Goal: Entertainment & Leisure: Consume media (video, audio)

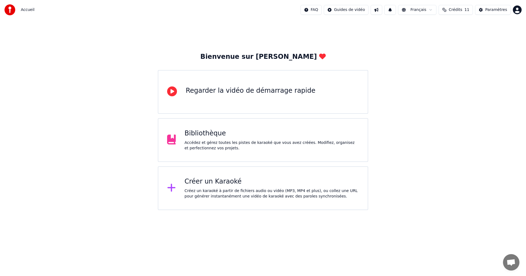
click at [219, 137] on div "Bibliothèque" at bounding box center [272, 133] width 174 height 9
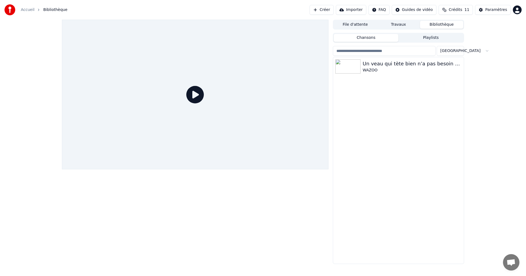
click at [472, 116] on div "File d'attente Travaux Bibliothèque Chansons Playlists Trier Un veau qui tète b…" at bounding box center [263, 142] width 526 height 245
click at [419, 136] on div "Un veau qui tète bien n’a pas besoin de foin WAZOO" at bounding box center [398, 160] width 131 height 207
click at [405, 27] on button "Travaux" at bounding box center [398, 25] width 43 height 8
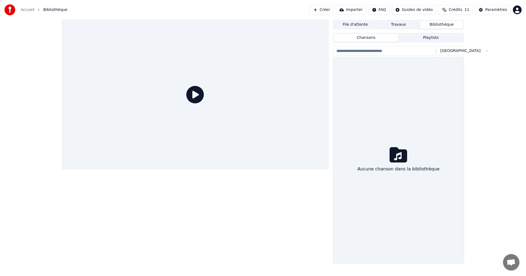
click at [447, 25] on button "Bibliothèque" at bounding box center [441, 25] width 43 height 8
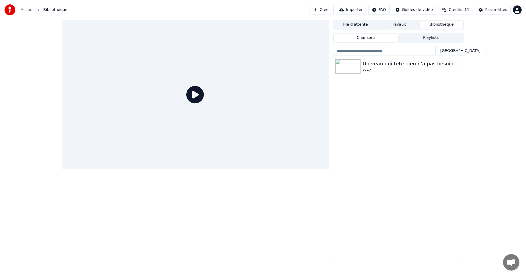
click at [408, 93] on div "Un veau qui tète bien n’a pas besoin de foin WAZOO" at bounding box center [398, 160] width 131 height 207
drag, startPoint x: 345, startPoint y: 157, endPoint x: 356, endPoint y: 145, distance: 16.7
click at [345, 157] on div "Un veau qui tète bien n’a pas besoin de foin WAZOO" at bounding box center [398, 160] width 131 height 207
click at [451, 52] on html "Accueil Bibliothèque Créer Importer FAQ Guides de vidéo Crédits 11 Paramètres F…" at bounding box center [263, 138] width 526 height 276
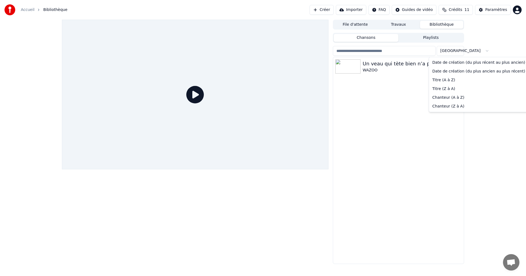
click at [436, 50] on html "Accueil Bibliothèque Créer Importer FAQ Guides de vidéo Crédits 11 Paramètres F…" at bounding box center [263, 138] width 526 height 276
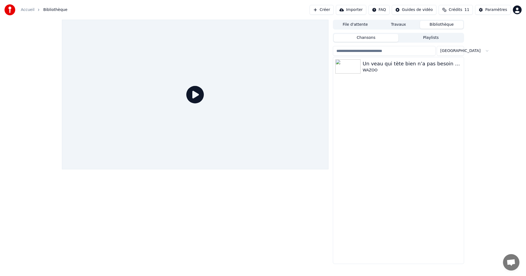
click at [427, 51] on input "search" at bounding box center [384, 51] width 103 height 10
click at [352, 11] on button "Importer" at bounding box center [351, 10] width 30 height 10
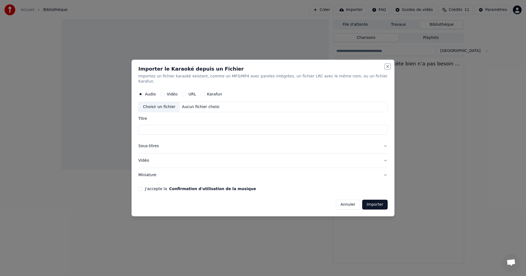
click at [385, 68] on button "Close" at bounding box center [387, 66] width 4 height 4
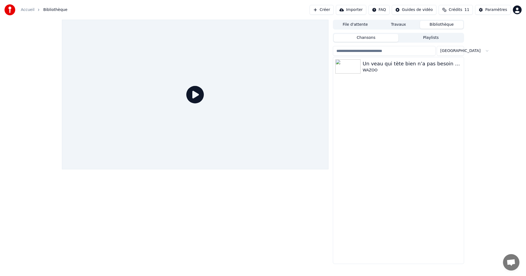
click at [437, 37] on button "Playlists" at bounding box center [430, 38] width 65 height 8
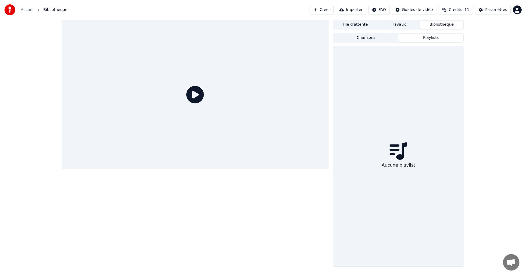
click at [438, 24] on button "Bibliothèque" at bounding box center [441, 25] width 43 height 8
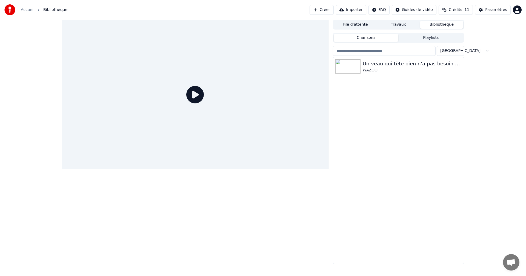
click at [384, 39] on button "Chansons" at bounding box center [366, 38] width 65 height 8
click at [374, 57] on div "Un veau qui tète bien n’a pas besoin de foin WAZOO" at bounding box center [398, 66] width 131 height 19
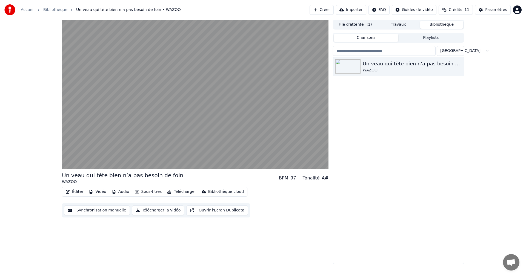
click at [398, 52] on input "search" at bounding box center [384, 51] width 103 height 10
click at [59, 11] on link "Bibliothèque" at bounding box center [55, 9] width 24 height 5
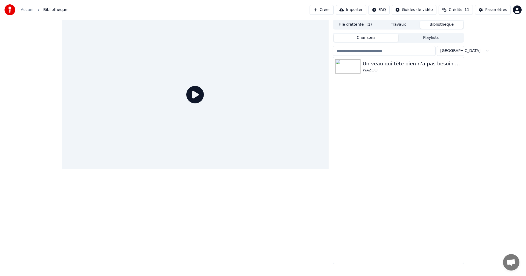
click at [29, 11] on link "Accueil" at bounding box center [28, 9] width 14 height 5
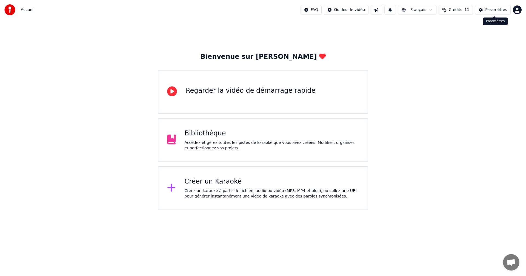
click at [499, 11] on div "Paramètres" at bounding box center [496, 9] width 22 height 5
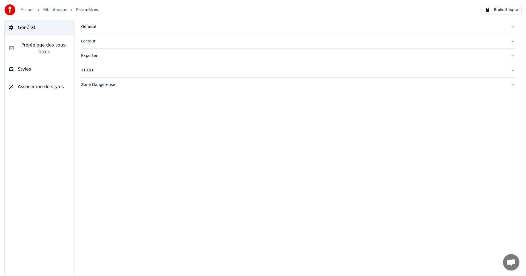
click at [88, 26] on div "Général" at bounding box center [293, 26] width 425 height 5
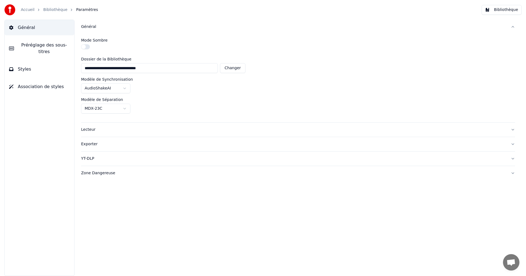
click at [233, 68] on button "Changer" at bounding box center [232, 68] width 25 height 10
click at [504, 7] on button "Bibliothèque" at bounding box center [501, 10] width 40 height 10
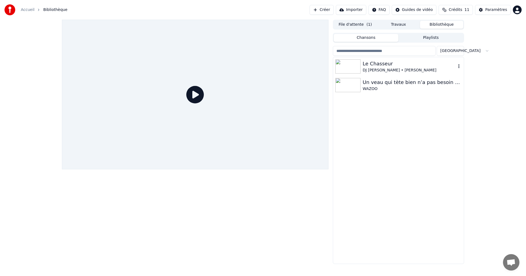
click at [370, 70] on div "DJ [PERSON_NAME] • [PERSON_NAME]" at bounding box center [409, 70] width 93 height 5
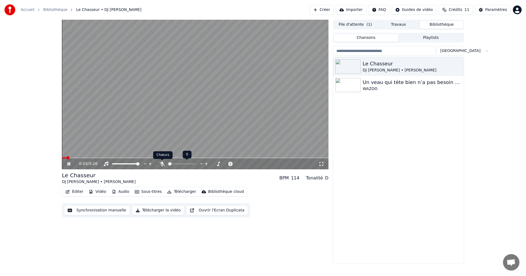
click at [162, 164] on icon at bounding box center [161, 164] width 5 height 4
click at [179, 164] on span at bounding box center [173, 163] width 11 height 1
click at [185, 164] on span at bounding box center [183, 163] width 3 height 3
click at [320, 164] on icon at bounding box center [321, 164] width 5 height 4
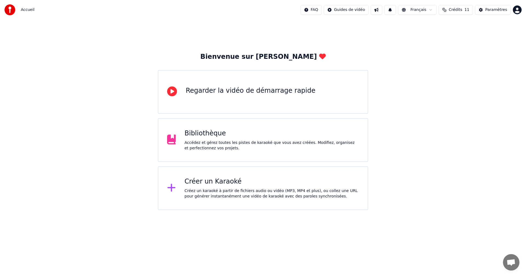
click at [518, 10] on html "Accueil FAQ Guides de vidéo Français Crédits 11 Paramètres Bienvenue sur Youka …" at bounding box center [263, 105] width 526 height 210
click at [470, 109] on html "Accueil FAQ Guides de vidéo Français Crédits 11 Paramètres Bienvenue sur Youka …" at bounding box center [263, 105] width 526 height 210
click at [256, 132] on div "Bibliothèque" at bounding box center [272, 133] width 174 height 9
click at [200, 129] on div "Bibliothèque" at bounding box center [272, 133] width 174 height 9
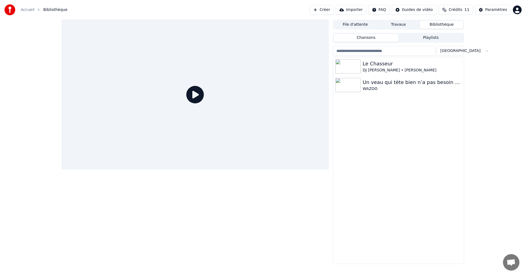
click at [493, 94] on div "File d'attente Travaux Bibliothèque Chansons Playlists Trier Le Chasseur DJ MAT…" at bounding box center [263, 142] width 526 height 245
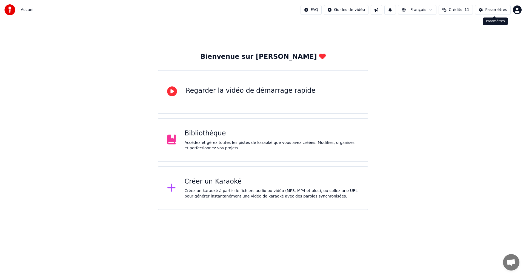
click at [494, 8] on div "Paramètres" at bounding box center [496, 9] width 22 height 5
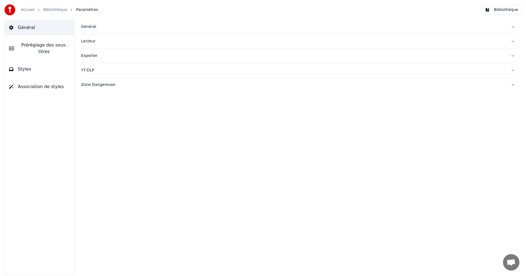
click at [88, 27] on div "Général" at bounding box center [293, 26] width 425 height 5
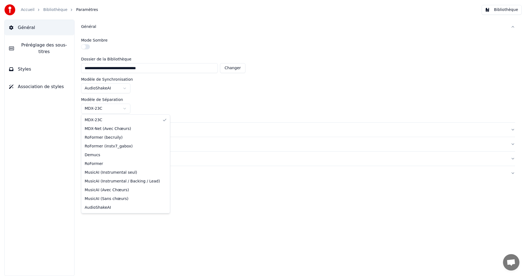
click at [124, 108] on html "**********" at bounding box center [263, 138] width 526 height 276
click at [174, 98] on html "**********" at bounding box center [263, 138] width 526 height 276
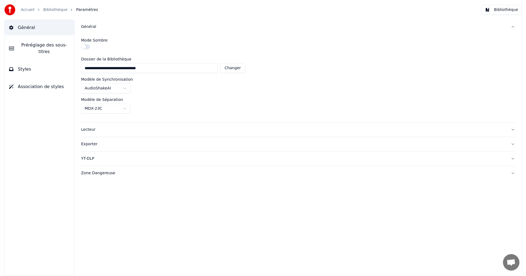
click at [90, 128] on div "Lecteur" at bounding box center [293, 129] width 425 height 5
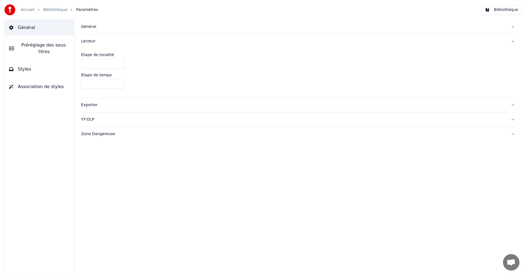
click at [19, 27] on span "Général" at bounding box center [26, 27] width 17 height 7
click at [80, 27] on div "Général Lecteur Étape de tonalité * Étape de tempo **** Exporter YT-DLP Zone Da…" at bounding box center [298, 148] width 456 height 257
click at [85, 26] on div "Général" at bounding box center [293, 26] width 425 height 5
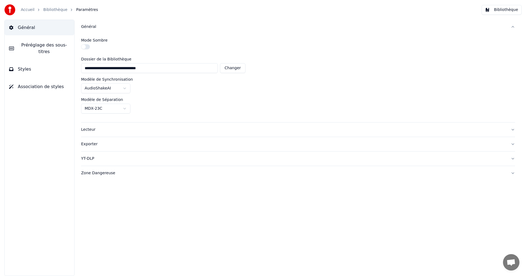
click at [31, 45] on span "Préréglage des sous-titres" at bounding box center [43, 48] width 51 height 13
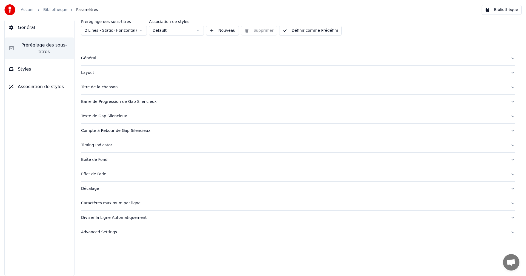
click at [91, 145] on div "Timing Indicator" at bounding box center [293, 145] width 425 height 5
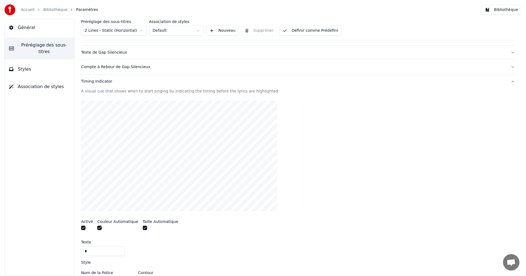
scroll to position [128, 0]
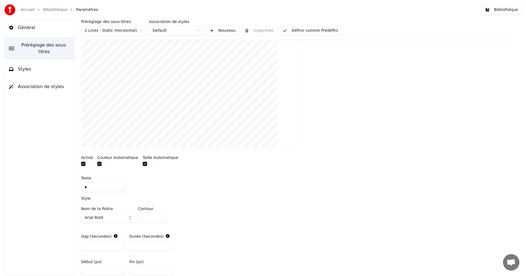
drag, startPoint x: 136, startPoint y: 247, endPoint x: 133, endPoint y: 247, distance: 3.3
click at [133, 247] on input "*" at bounding box center [151, 247] width 44 height 10
click at [169, 245] on input "*" at bounding box center [151, 247] width 44 height 10
click at [167, 248] on input "*" at bounding box center [151, 247] width 44 height 10
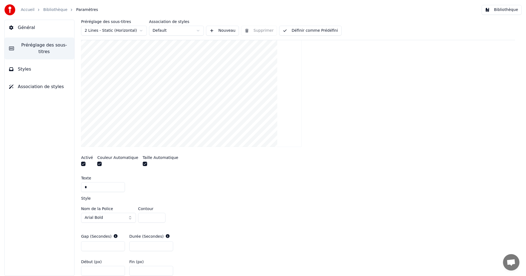
click at [167, 248] on input "*" at bounding box center [151, 247] width 44 height 10
click at [167, 244] on input "*" at bounding box center [151, 247] width 44 height 10
type input "*"
click at [167, 248] on input "*" at bounding box center [151, 247] width 44 height 10
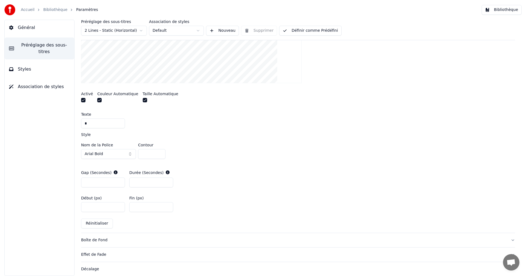
click at [23, 66] on span "Styles" at bounding box center [24, 69] width 13 height 7
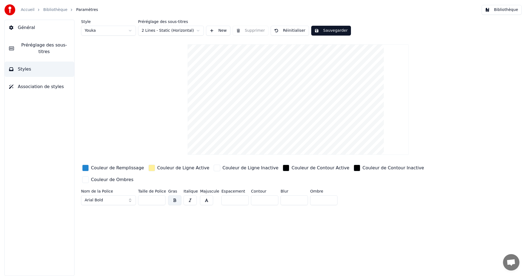
click at [35, 84] on span "Association de styles" at bounding box center [41, 87] width 46 height 7
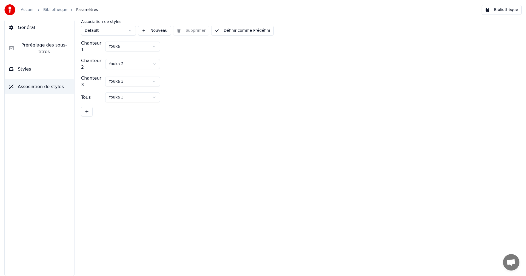
click at [45, 8] on link "Bibliothèque" at bounding box center [55, 9] width 24 height 5
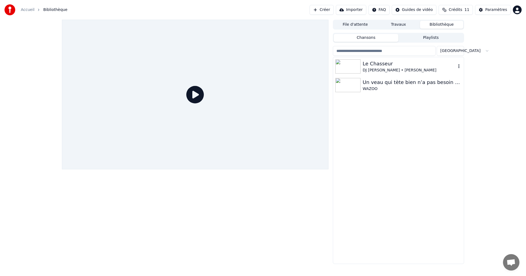
click at [361, 68] on div at bounding box center [348, 66] width 27 height 14
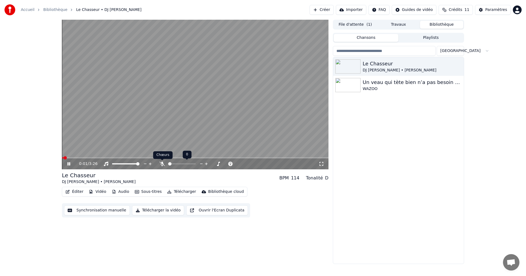
click at [161, 165] on icon at bounding box center [161, 164] width 5 height 4
click at [322, 162] on icon at bounding box center [321, 164] width 4 height 4
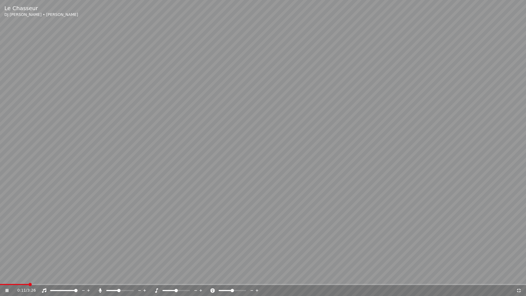
click at [119, 276] on span at bounding box center [112, 290] width 12 height 1
click at [37, 276] on span at bounding box center [28, 284] width 56 height 1
click at [30, 276] on span at bounding box center [23, 284] width 46 height 1
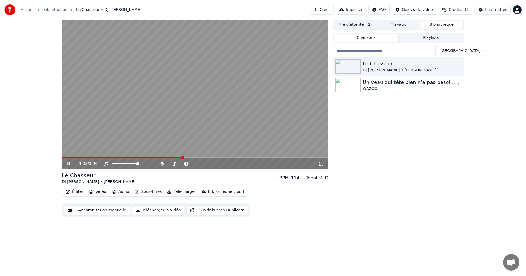
click at [388, 90] on div "WAZOO" at bounding box center [409, 88] width 93 height 5
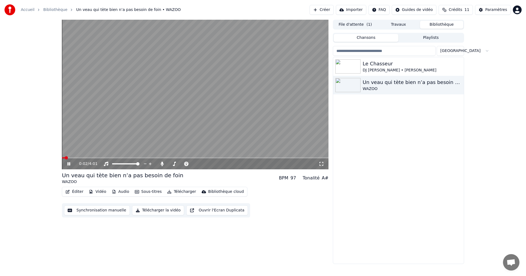
click at [321, 163] on icon at bounding box center [321, 164] width 5 height 4
click at [381, 68] on div "DJ [PERSON_NAME] • [PERSON_NAME]" at bounding box center [409, 70] width 93 height 5
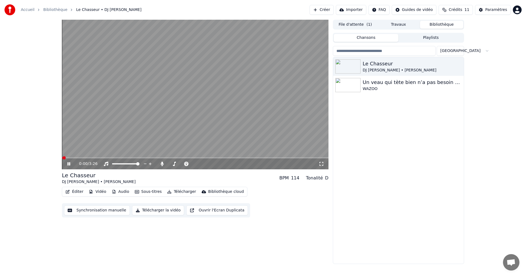
click at [321, 166] on icon at bounding box center [321, 164] width 5 height 4
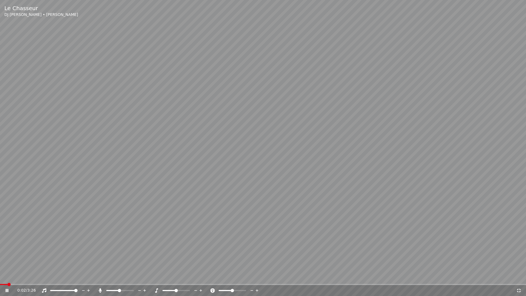
click at [122, 276] on span at bounding box center [119, 290] width 27 height 1
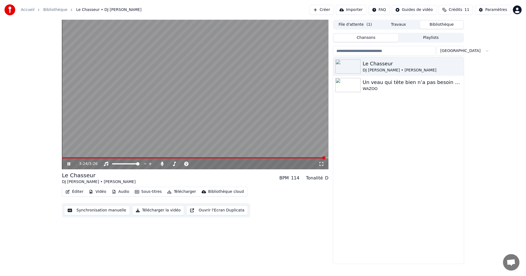
click at [313, 179] on div "Tonalité" at bounding box center [314, 178] width 17 height 7
click at [327, 179] on div "D" at bounding box center [326, 178] width 3 height 7
click at [328, 177] on div "D" at bounding box center [326, 178] width 3 height 7
click at [328, 157] on span at bounding box center [326, 157] width 3 height 3
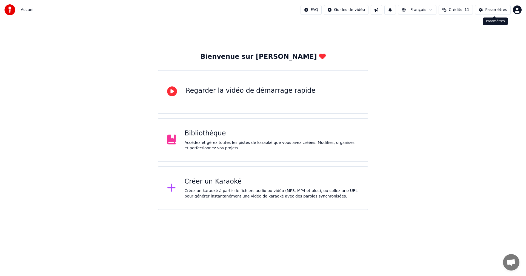
click at [495, 8] on div "Paramètres" at bounding box center [496, 9] width 22 height 5
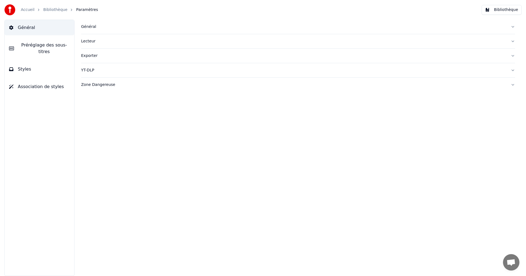
click at [94, 86] on div "Zone Dangereuse" at bounding box center [293, 84] width 425 height 5
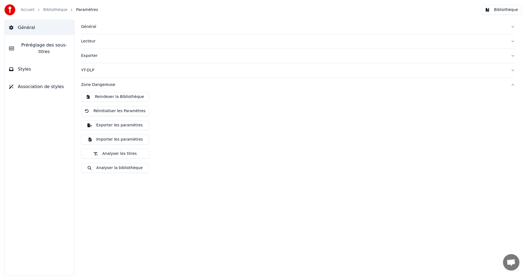
click at [130, 201] on div "Général Lecteur Exporter YT-DLP Zone Dangereuse Reindexer la Bibliothèque Réini…" at bounding box center [298, 148] width 456 height 257
click at [499, 10] on button "Bibliothèque" at bounding box center [501, 10] width 40 height 10
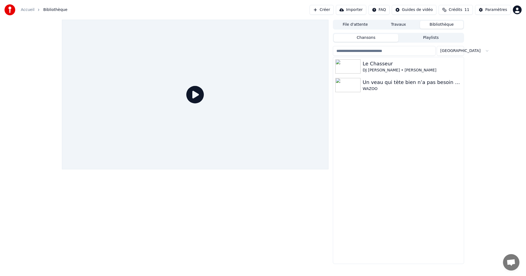
click at [485, 147] on div "File d'attente Travaux Bibliothèque Chansons Playlists Trier Le Chasseur DJ [PE…" at bounding box center [263, 142] width 526 height 245
